Goal: Information Seeking & Learning: Learn about a topic

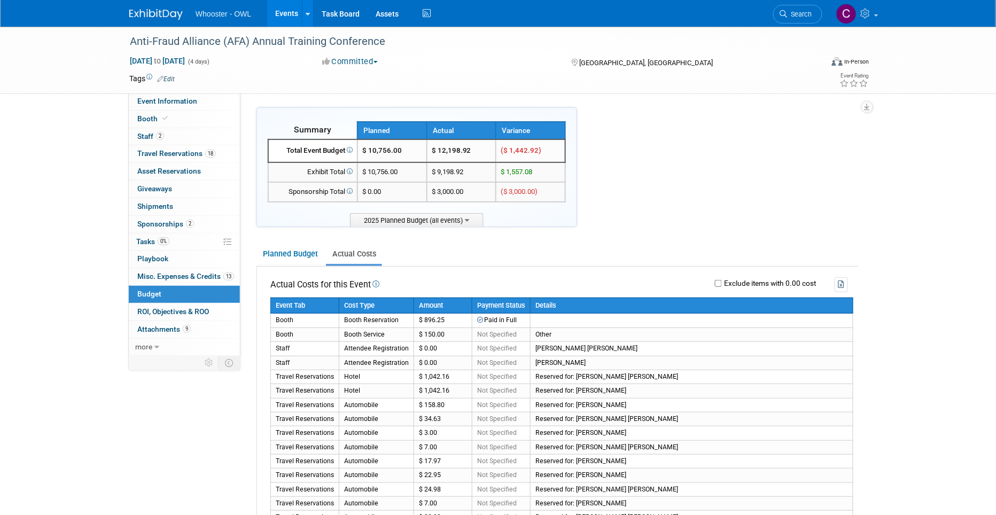
click at [288, 12] on link "Events" at bounding box center [286, 13] width 39 height 27
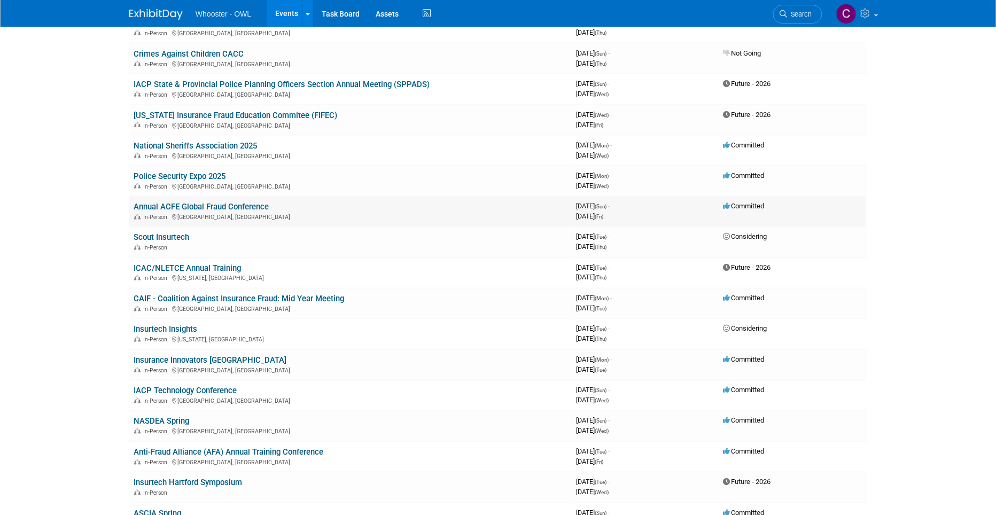
scroll to position [514, 0]
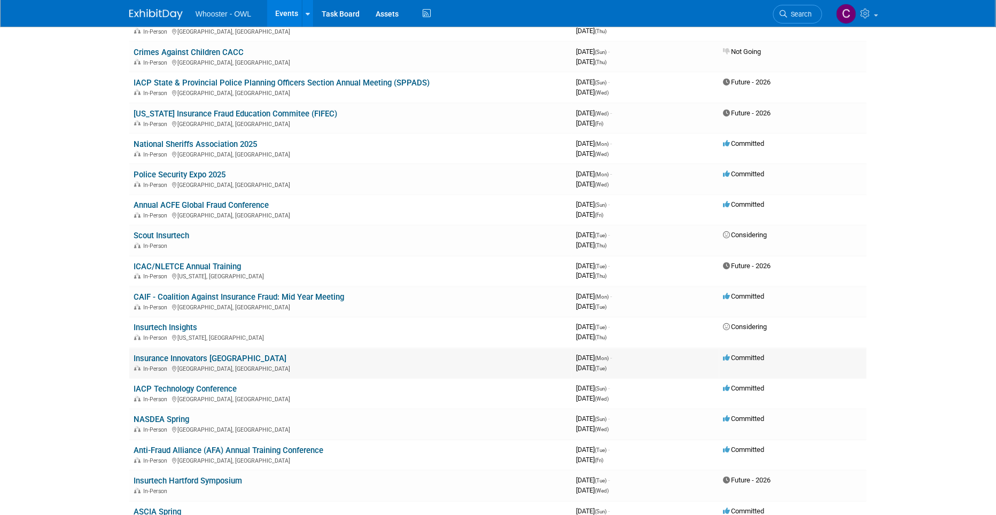
click at [191, 354] on link "Insurance Innovators USA" at bounding box center [210, 359] width 153 height 10
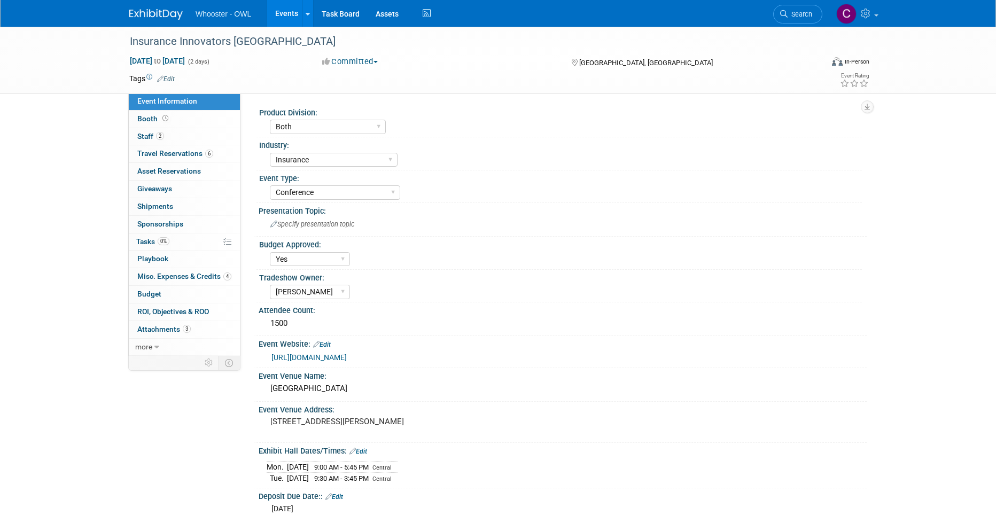
select select "Both"
select select "Insurance"
select select "Conference"
select select "Yes"
select select "[PERSON_NAME]"
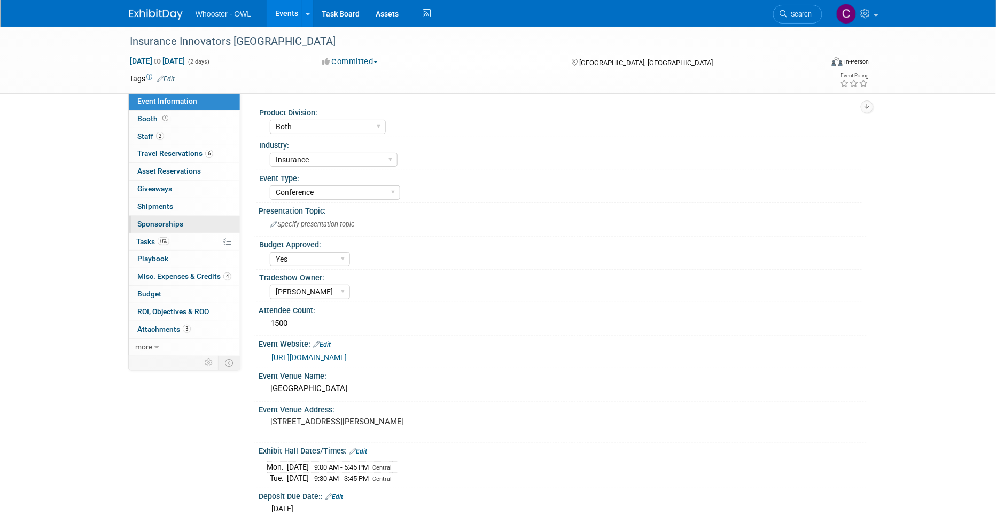
click at [159, 220] on span "Sponsorships 0" at bounding box center [160, 224] width 46 height 9
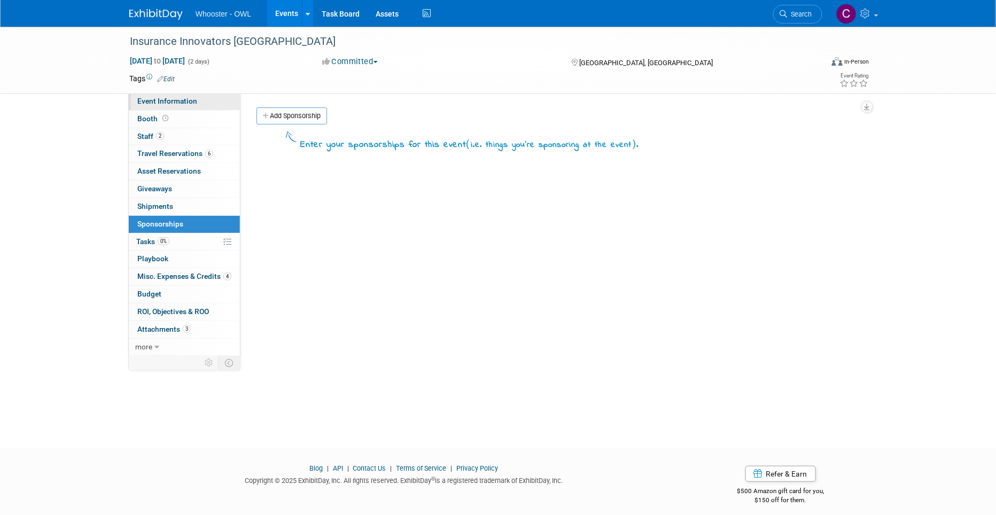
click at [154, 98] on span "Event Information" at bounding box center [167, 101] width 60 height 9
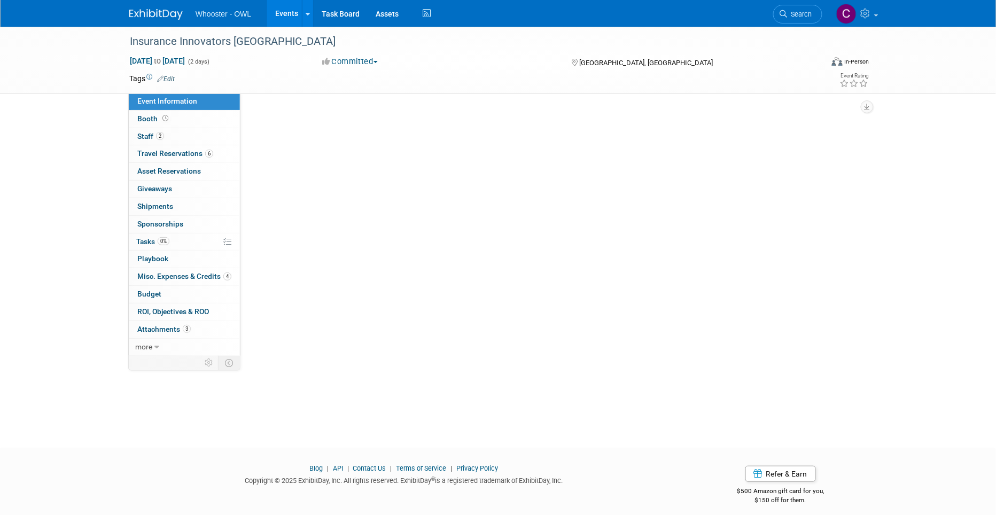
select select "Both"
select select "Insurance"
select select "Conference"
select select "Yes"
select select "[PERSON_NAME]"
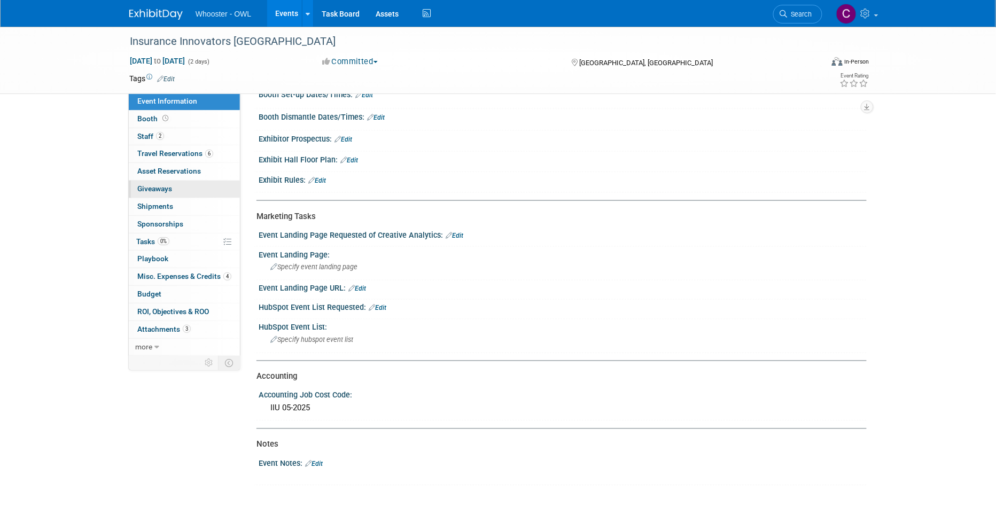
scroll to position [444, 0]
click at [149, 291] on span "Budget" at bounding box center [149, 294] width 24 height 9
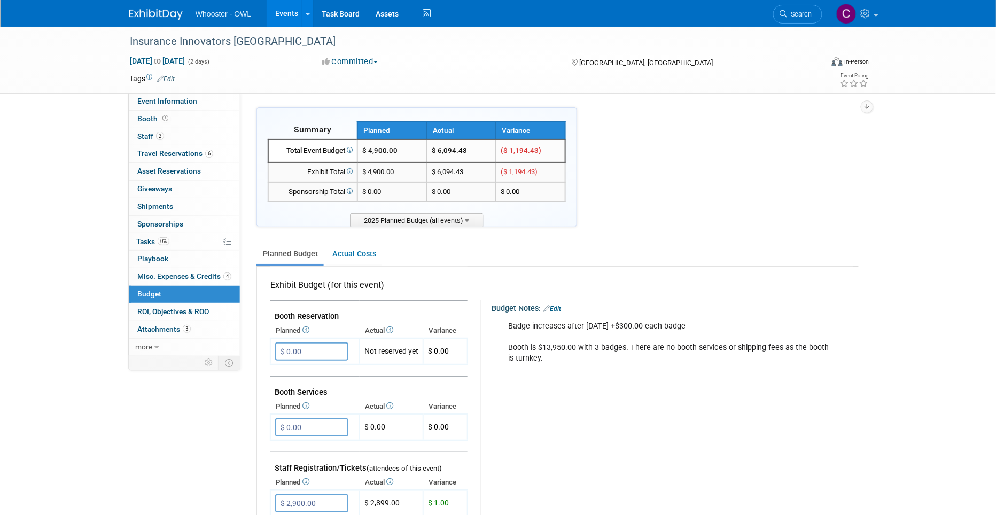
drag, startPoint x: 432, startPoint y: 150, endPoint x: 472, endPoint y: 151, distance: 39.6
click at [472, 151] on td "$ 6,094.43" at bounding box center [461, 151] width 69 height 23
copy td "$ 6,094.43"
click at [282, 12] on link "Events" at bounding box center [286, 13] width 39 height 27
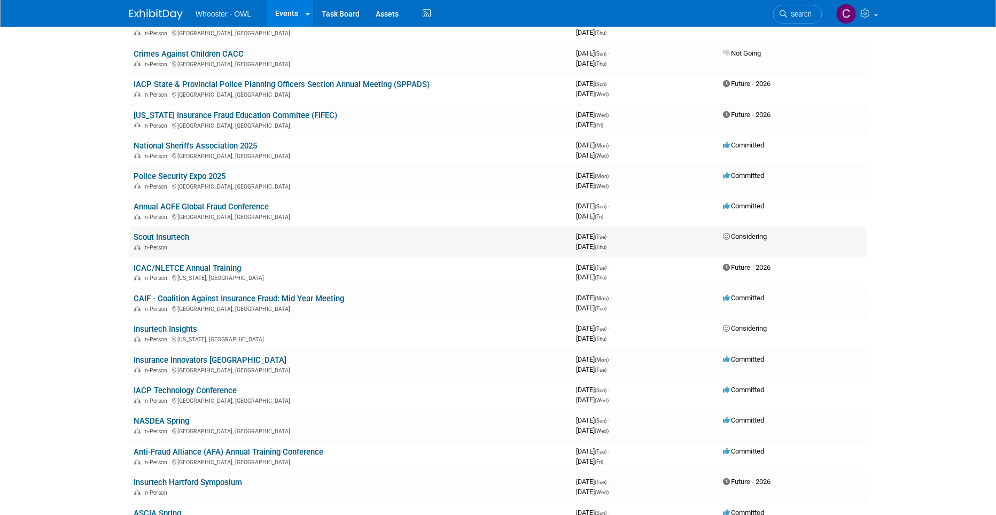
scroll to position [512, 0]
click at [220, 295] on link "CAIF - Coalition Against Insurance Fraud: Mid Year Meeting" at bounding box center [239, 300] width 211 height 10
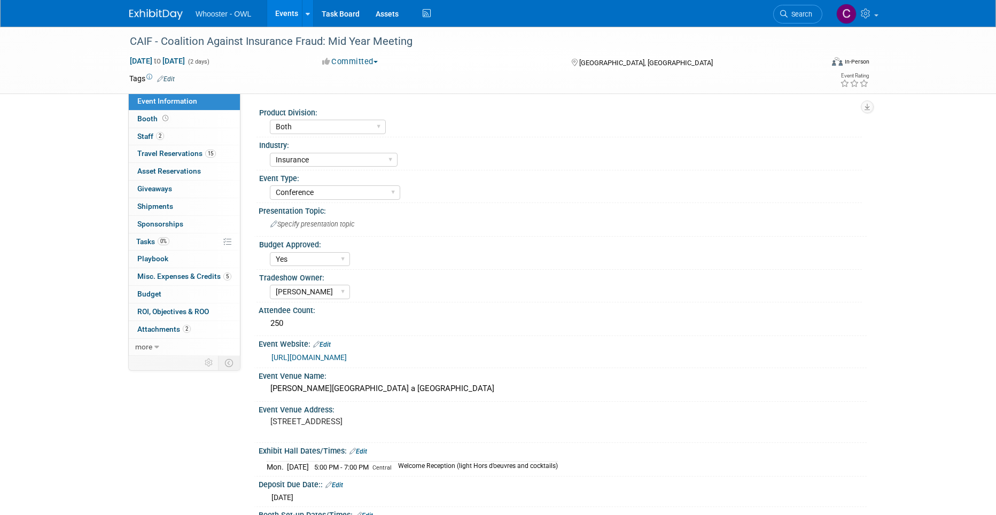
select select "Both"
select select "Insurance"
select select "Conference"
select select "Yes"
select select "Clare Southcombe"
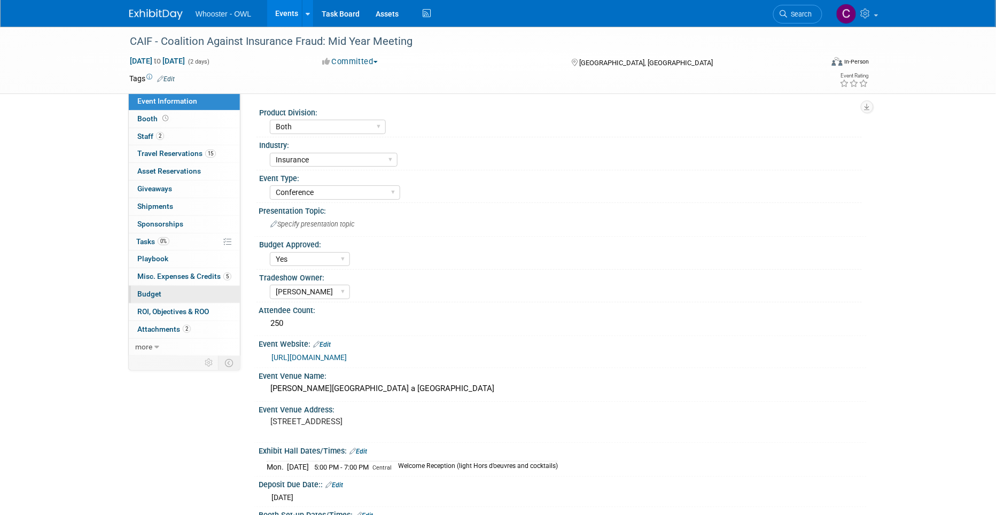
click at [149, 292] on span "Budget" at bounding box center [149, 294] width 24 height 9
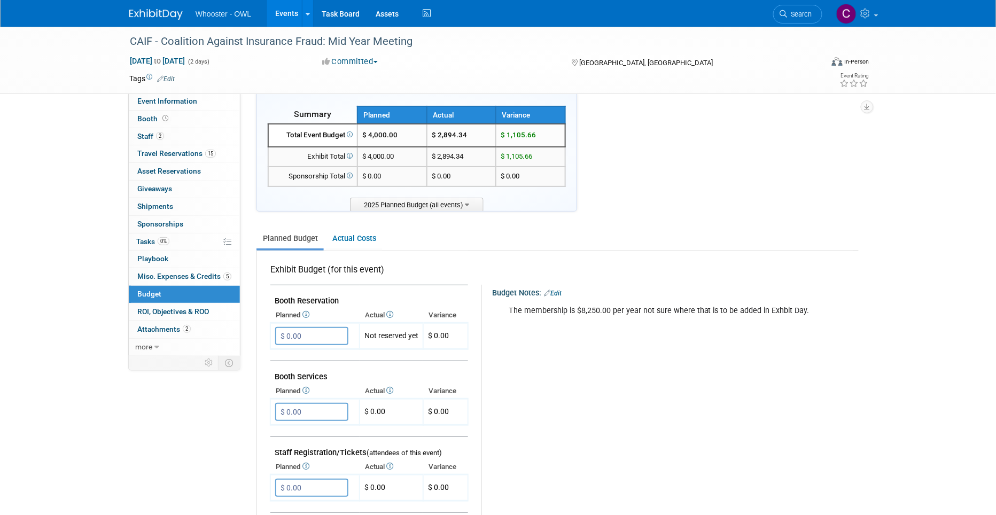
scroll to position [17, 0]
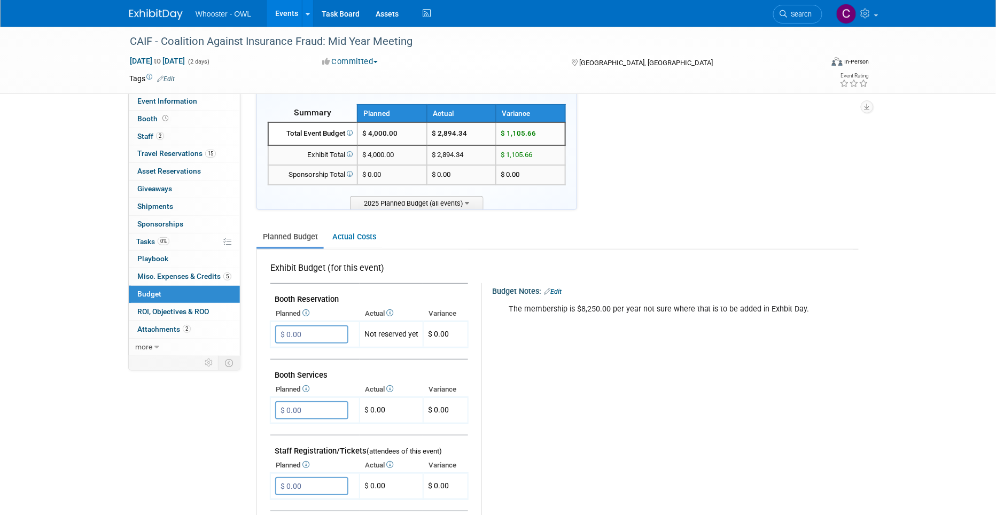
drag, startPoint x: 433, startPoint y: 135, endPoint x: 473, endPoint y: 138, distance: 39.7
click at [470, 136] on td "$ 2,894.34" at bounding box center [461, 133] width 69 height 23
copy td "$ 2,894.34"
click at [286, 12] on link "Events" at bounding box center [286, 13] width 39 height 27
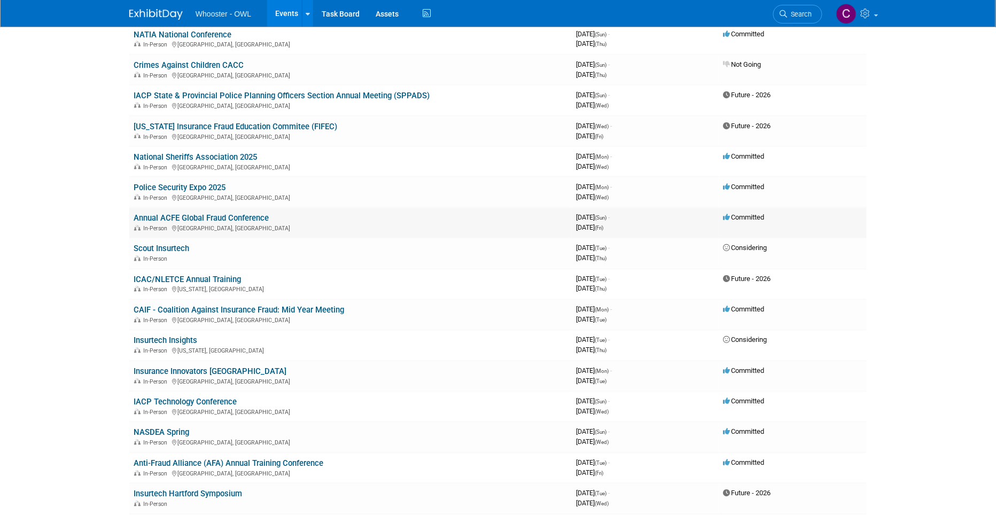
scroll to position [483, 0]
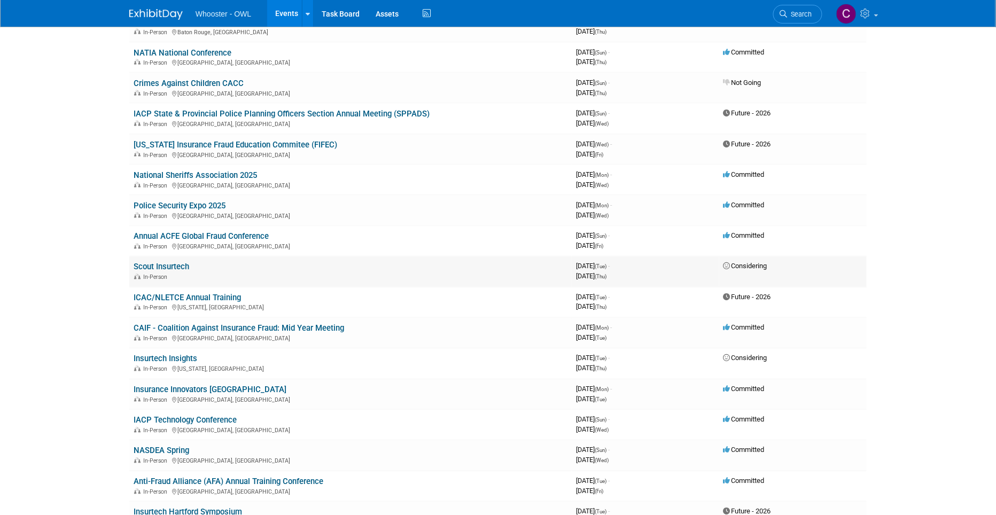
click at [174, 262] on link "Scout Insurtech" at bounding box center [162, 267] width 56 height 10
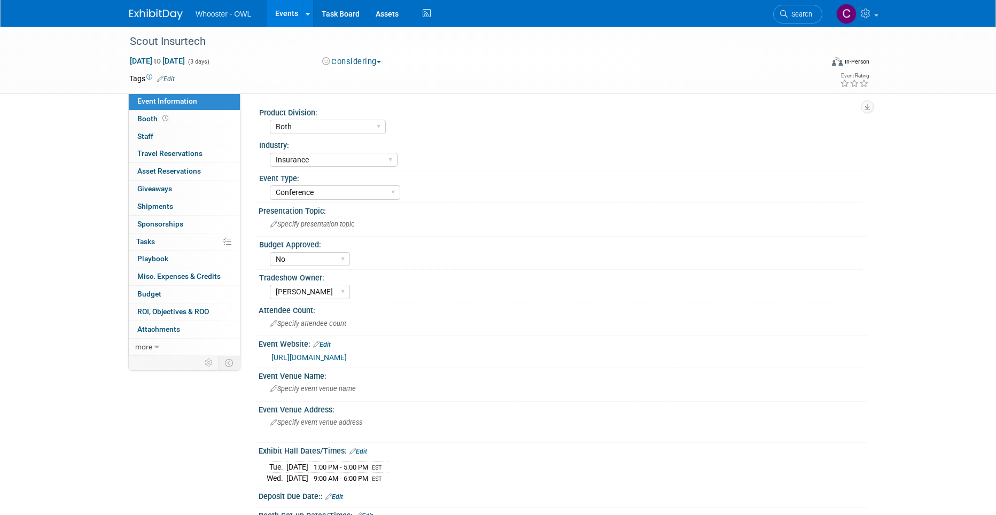
select select "Both"
select select "Insurance"
select select "Conference"
select select "No"
select select "Clare Southcombe"
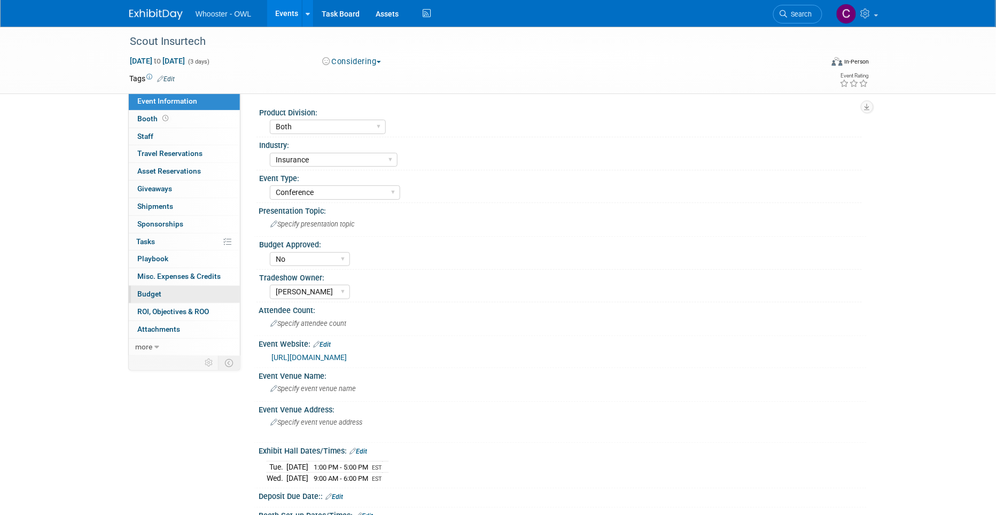
click at [148, 291] on span "Budget" at bounding box center [149, 294] width 24 height 9
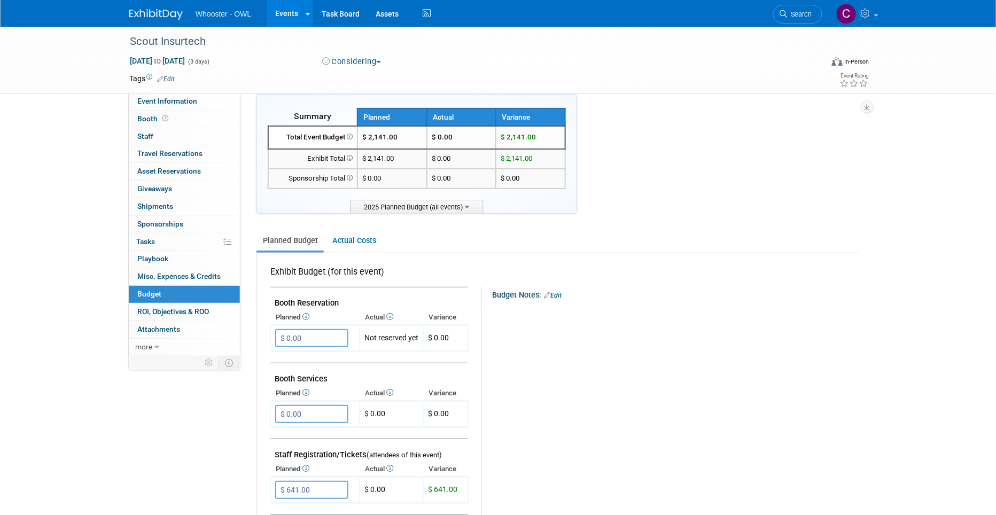
scroll to position [11, 0]
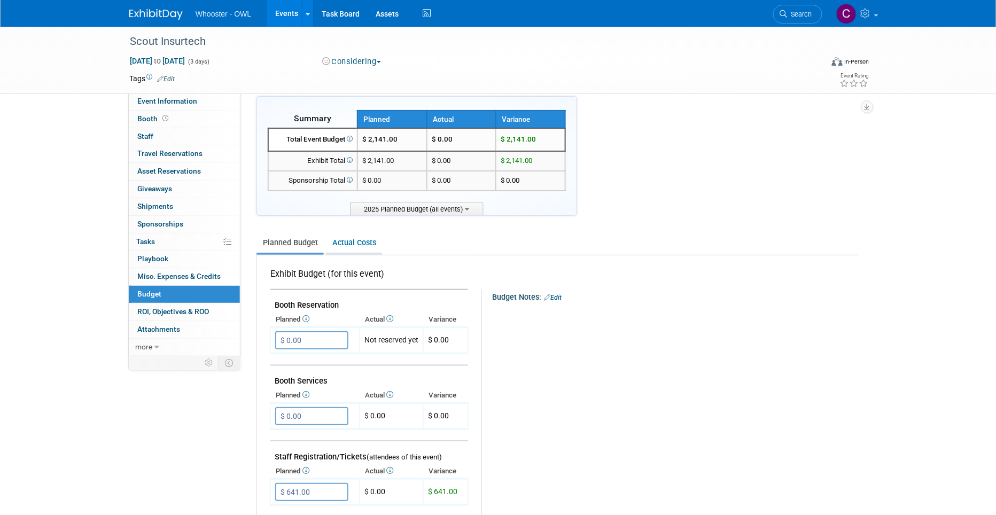
click at [351, 237] on link "Actual Costs" at bounding box center [354, 243] width 56 height 20
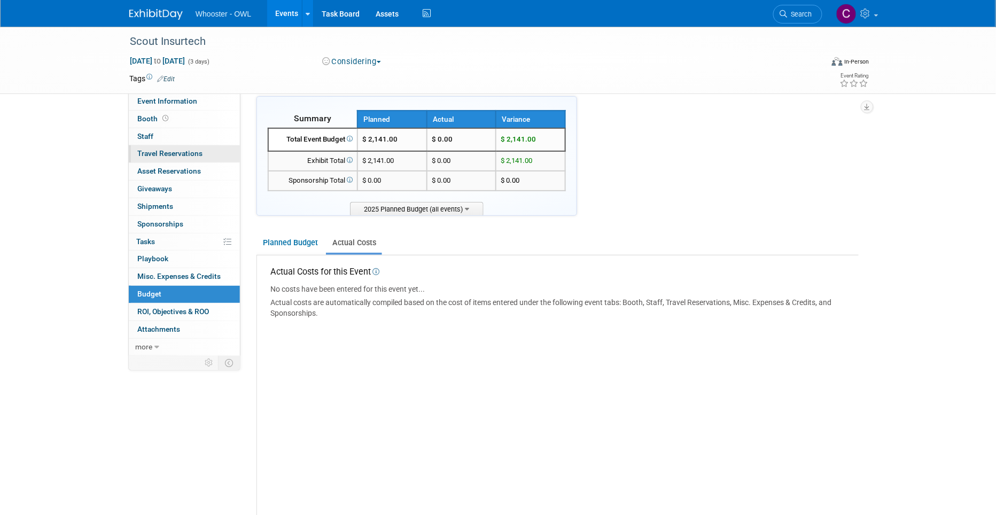
scroll to position [6, 0]
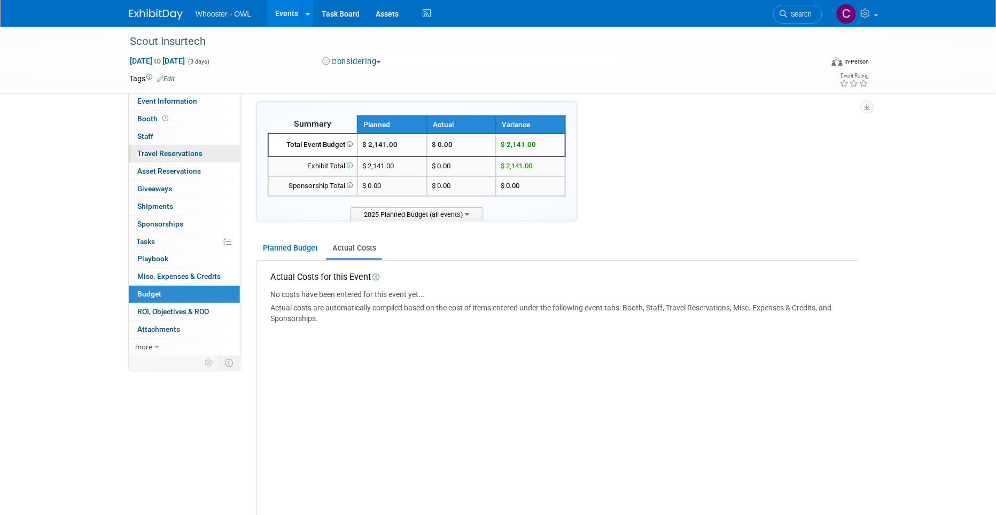
click at [158, 151] on span "Travel Reservations 0" at bounding box center [169, 153] width 65 height 9
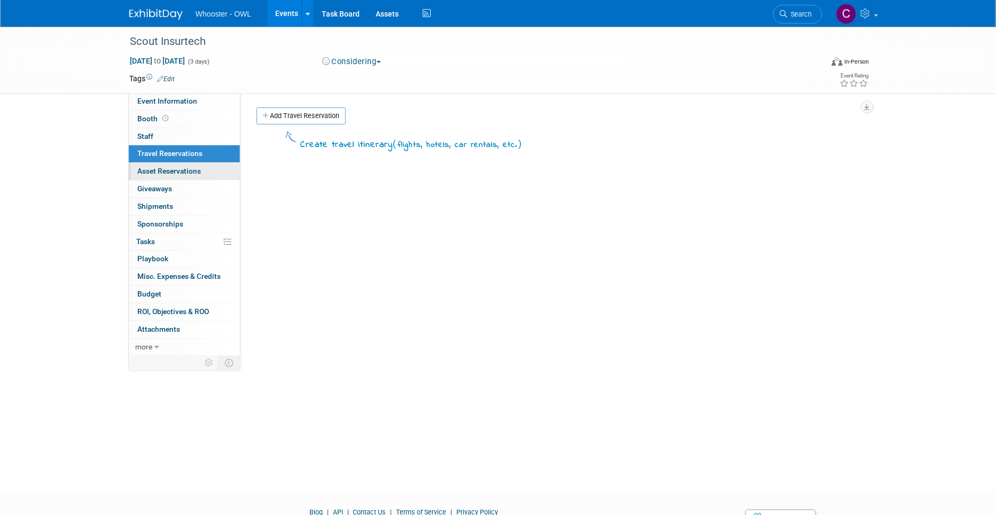
scroll to position [0, 0]
click at [289, 13] on link "Events" at bounding box center [286, 13] width 39 height 27
